Goal: Task Accomplishment & Management: Manage account settings

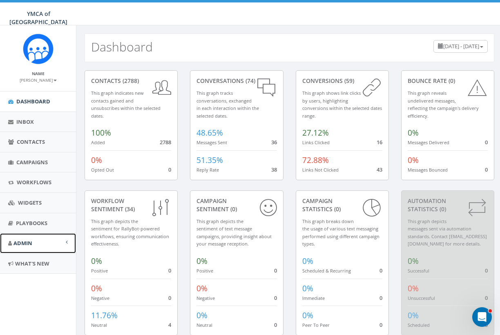
click at [44, 238] on link "Admin" at bounding box center [38, 243] width 76 height 20
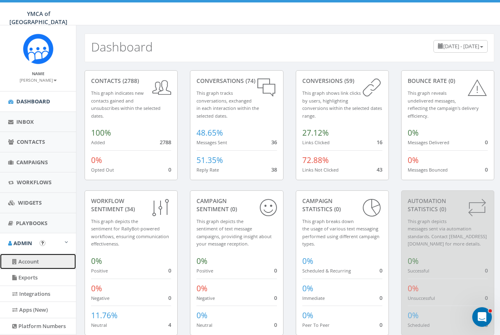
click at [38, 262] on link "Account" at bounding box center [38, 262] width 76 height 16
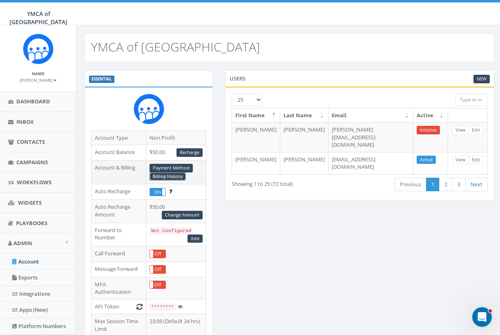
click at [181, 178] on link "Billing History" at bounding box center [167, 176] width 36 height 9
